Goal: Task Accomplishment & Management: Use online tool/utility

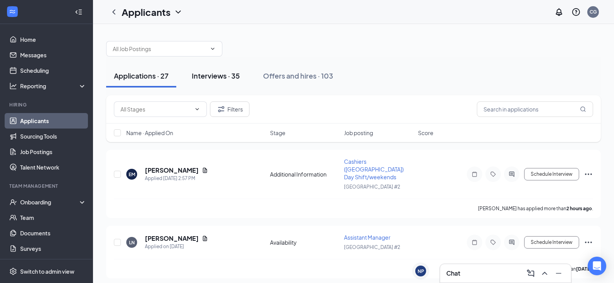
click at [199, 77] on div "Interviews · 35" at bounding box center [216, 76] width 48 height 10
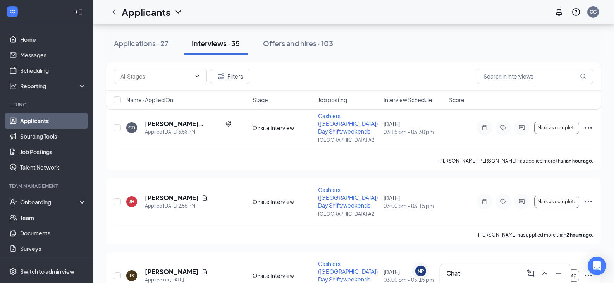
scroll to position [39, 0]
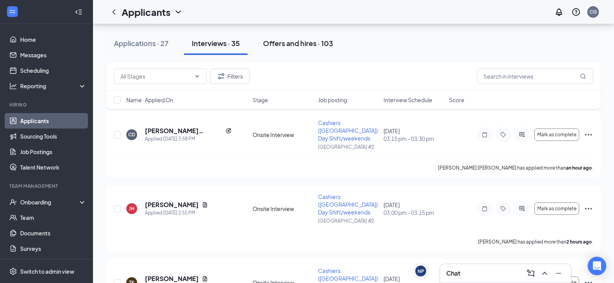
click at [287, 47] on div "Offers and hires · 103" at bounding box center [298, 43] width 70 height 10
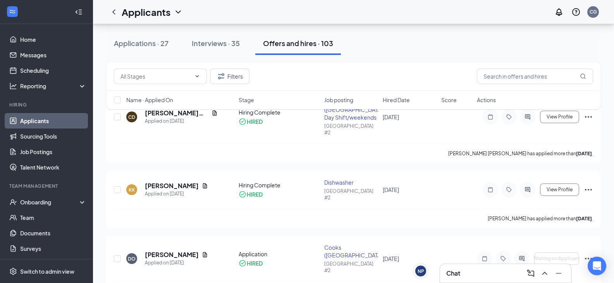
scroll to position [39, 0]
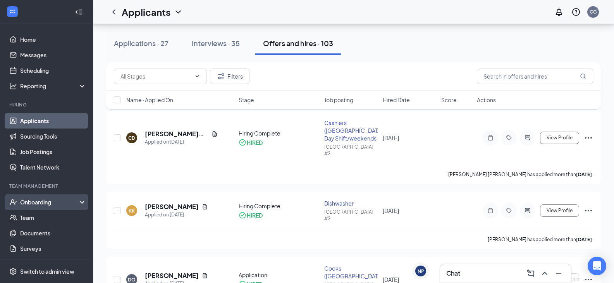
click at [45, 201] on div "Onboarding" at bounding box center [50, 202] width 60 height 8
click at [41, 219] on link "Overview" at bounding box center [53, 217] width 66 height 15
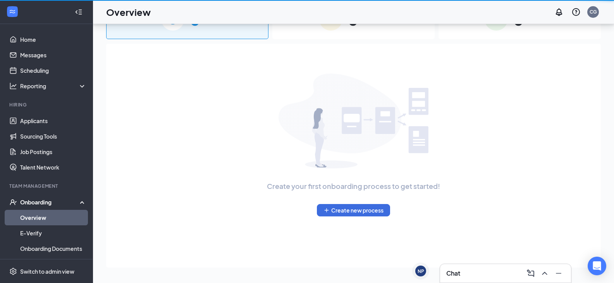
scroll to position [35, 0]
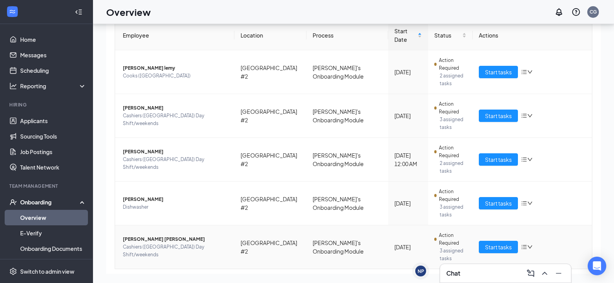
scroll to position [54, 0]
click at [502, 155] on span "Start tasks" at bounding box center [498, 159] width 27 height 9
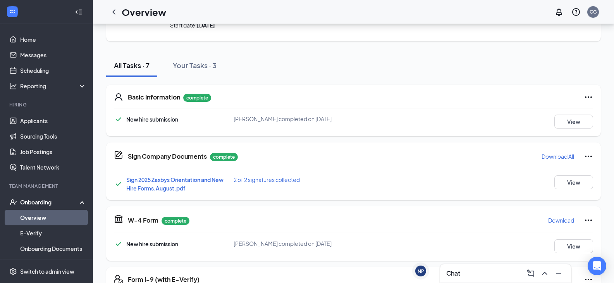
scroll to position [77, 0]
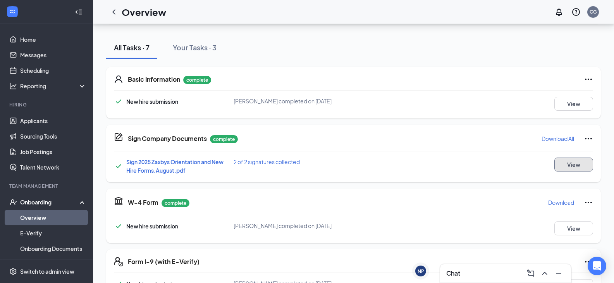
click at [566, 165] on button "View" at bounding box center [573, 165] width 39 height 14
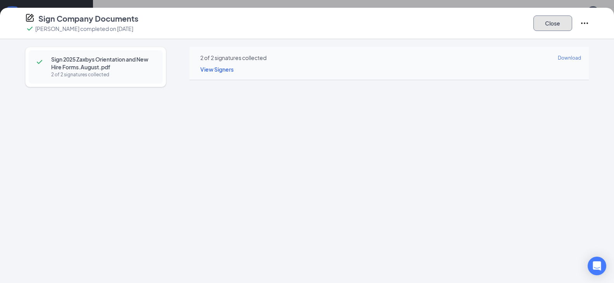
click at [568, 24] on button "Close" at bounding box center [552, 22] width 39 height 15
